Goal: Check status: Check status

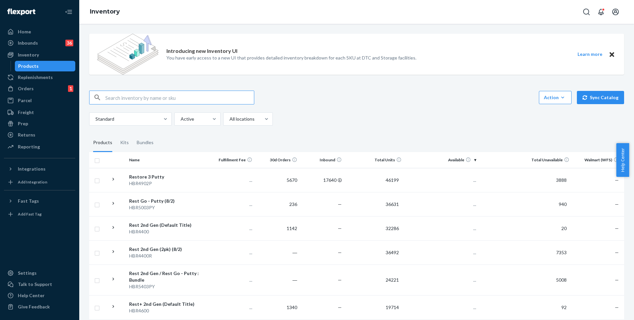
click at [219, 102] on input "text" at bounding box center [179, 97] width 149 height 13
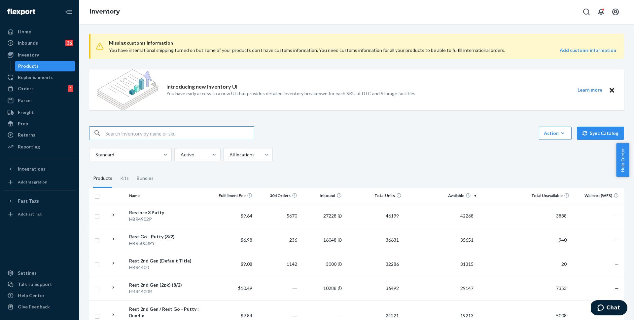
click at [224, 134] on input "text" at bounding box center [179, 132] width 149 height 13
click at [21, 79] on div "Replenishments" at bounding box center [35, 77] width 35 height 7
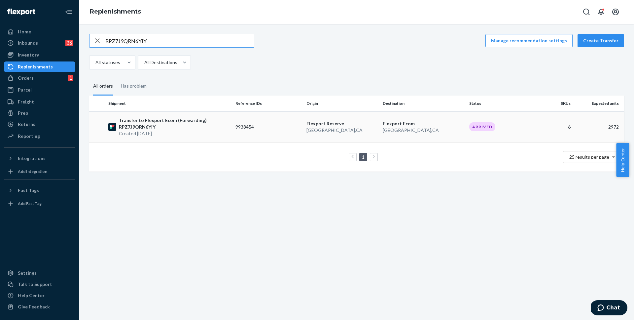
type input "RPZ7J9QRN6YIY"
click at [192, 122] on p "Transfer to Flexport Ecom (Forwarding) RPZ7J9QRN6YIY" at bounding box center [174, 123] width 111 height 13
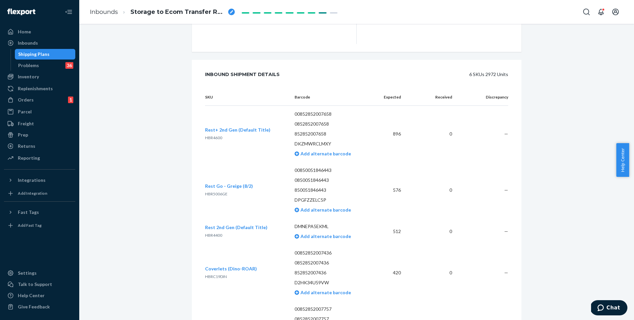
scroll to position [118, 0]
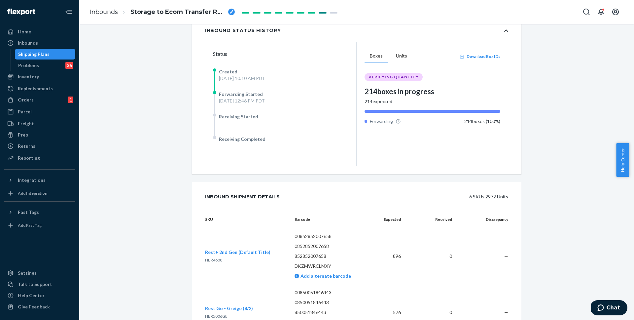
click at [156, 224] on div "Shipment Forwarding Download Shipment ID 1241907 Flexport PO# 9938454 Inbounded…" at bounding box center [356, 239] width 545 height 649
click at [399, 57] on button "Units" at bounding box center [401, 56] width 22 height 13
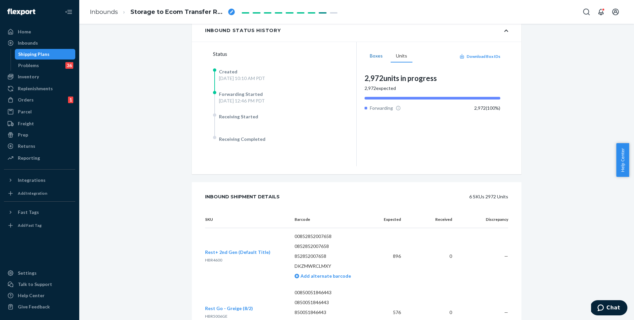
click at [369, 58] on button "Boxes" at bounding box center [375, 56] width 23 height 13
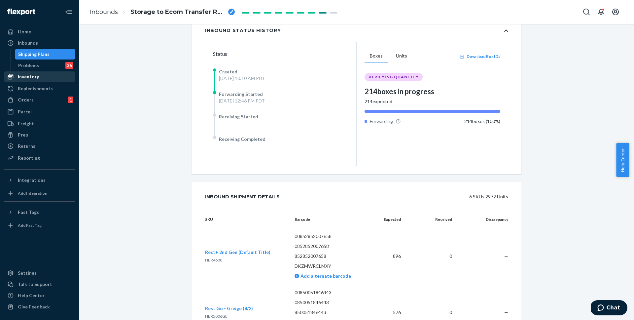
click at [35, 77] on div "Inventory" at bounding box center [28, 76] width 21 height 7
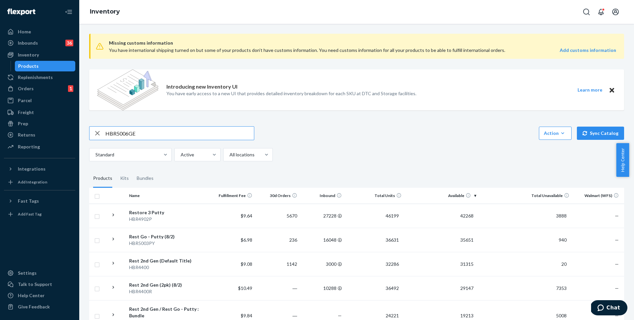
type input "HBR5006GE"
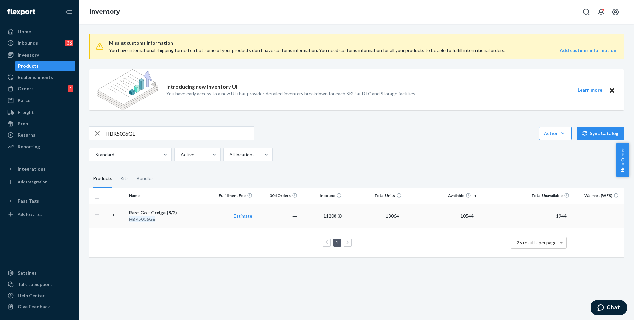
click at [167, 213] on div "Rest Go - Greige (8/2)" at bounding box center [168, 212] width 79 height 7
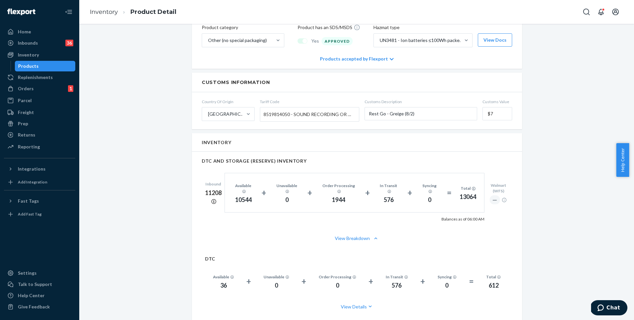
scroll to position [463, 0]
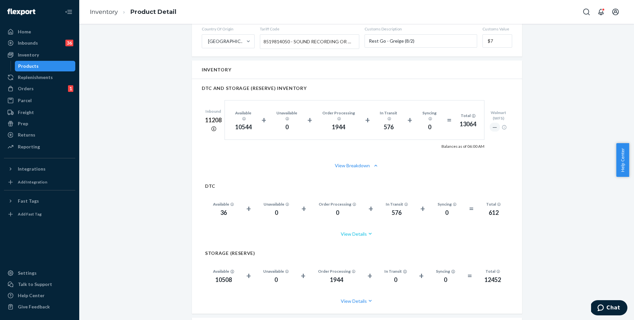
click at [351, 234] on button "View Details" at bounding box center [357, 233] width 304 height 17
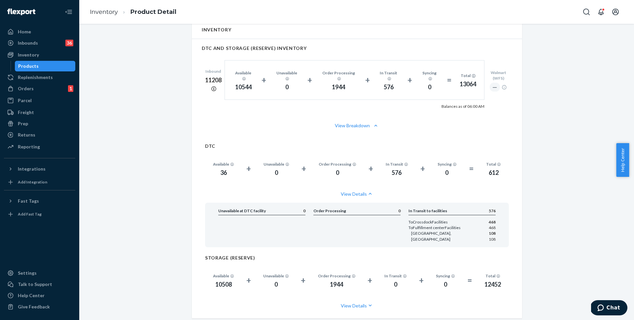
scroll to position [503, 0]
click at [30, 52] on div "Inventory" at bounding box center [28, 54] width 21 height 7
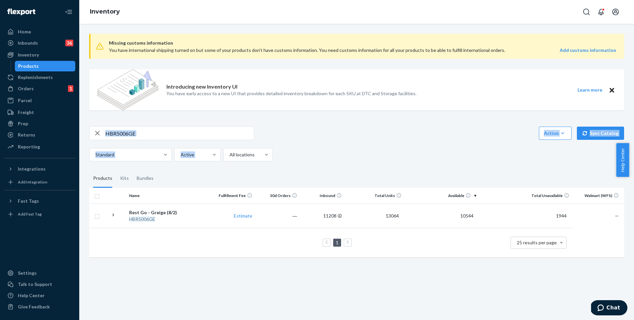
drag, startPoint x: 211, startPoint y: 142, endPoint x: 118, endPoint y: 137, distance: 93.2
click at [118, 137] on div "HBR5006GE Action Create product Create kit or bundle Bulk create products Bulk …" at bounding box center [356, 143] width 535 height 35
drag, startPoint x: 144, startPoint y: 134, endPoint x: 76, endPoint y: 128, distance: 68.3
click at [76, 128] on div "Home Inbounds 36 Shipping Plans Problems 36 Inventory Products Replenishments O…" at bounding box center [317, 160] width 634 height 320
type input "Hb1001"
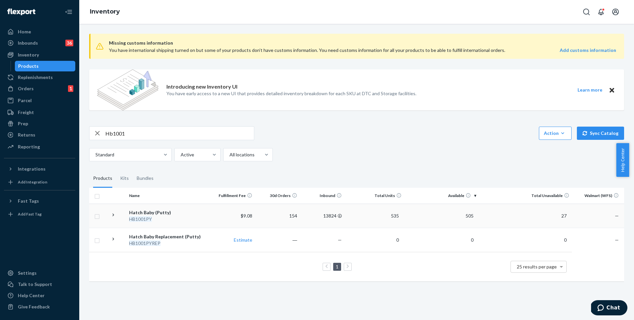
click at [159, 215] on div "Hatch Baby (Putty)" at bounding box center [168, 212] width 79 height 7
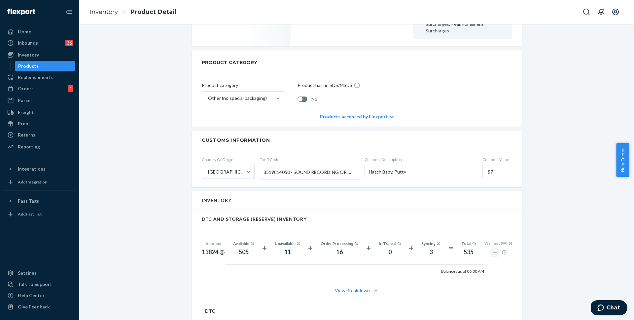
scroll to position [465, 0]
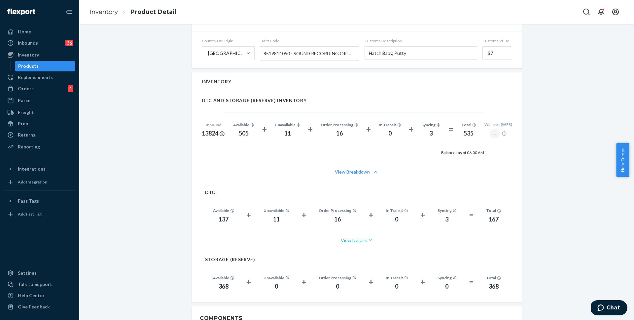
click at [367, 236] on icon "button" at bounding box center [370, 239] width 7 height 7
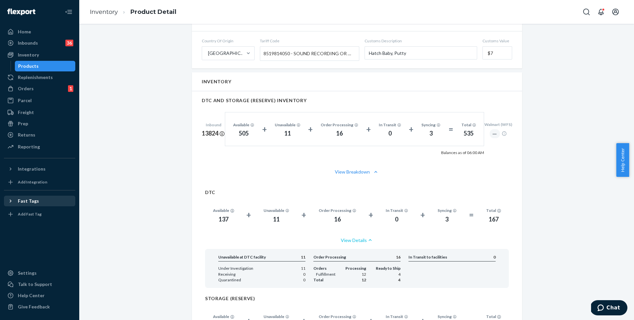
scroll to position [579, 0]
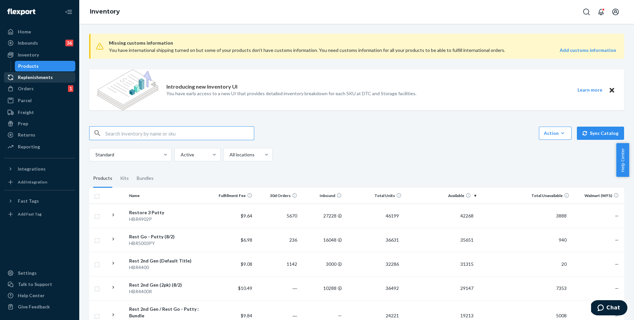
click at [42, 79] on div "Replenishments" at bounding box center [35, 77] width 35 height 7
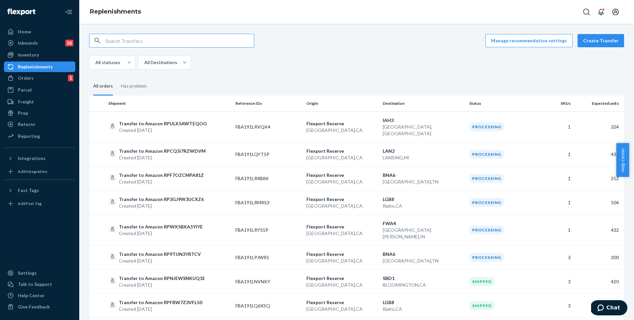
click at [151, 39] on input "text" at bounding box center [179, 40] width 149 height 13
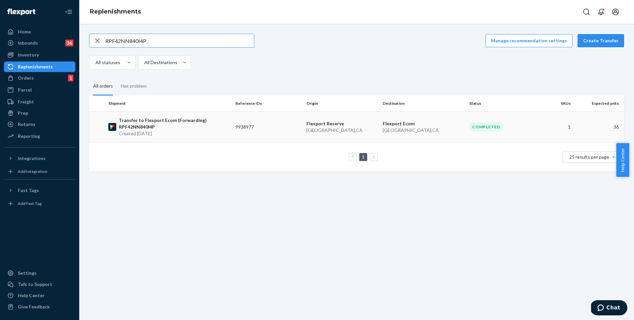
type input "RPF42NN840I4P"
click at [175, 120] on p "Transfer to Flexport Ecom (Forwarding) RPF42NN840I4P" at bounding box center [174, 123] width 111 height 13
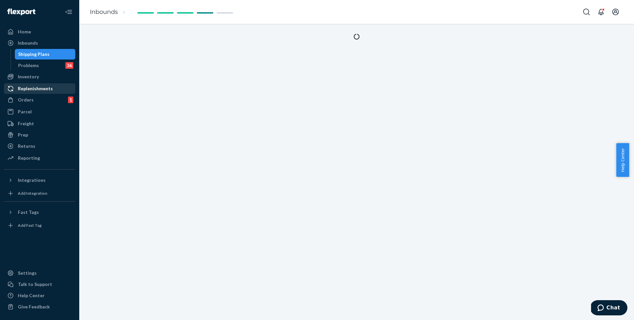
click at [45, 88] on div "Replenishments" at bounding box center [35, 88] width 35 height 7
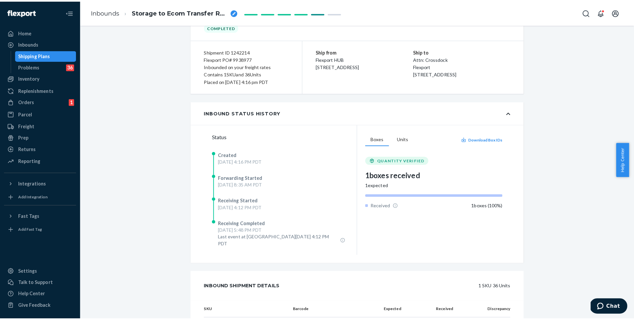
scroll to position [38, 0]
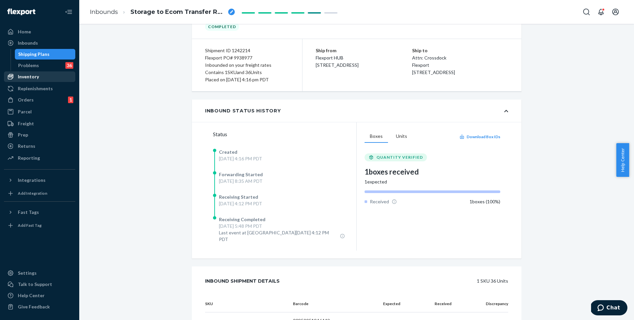
click at [28, 78] on div "Inventory" at bounding box center [28, 76] width 21 height 7
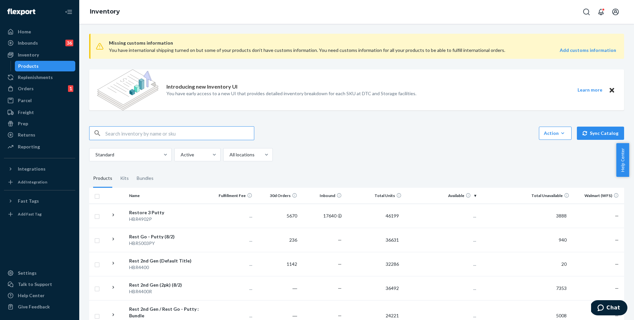
click at [222, 135] on input "text" at bounding box center [179, 132] width 149 height 13
type input "hb1001"
